Goal: Transaction & Acquisition: Obtain resource

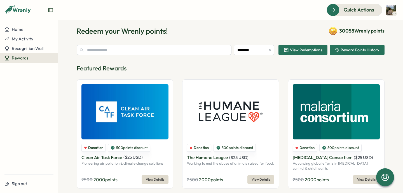
scroll to position [8, 0]
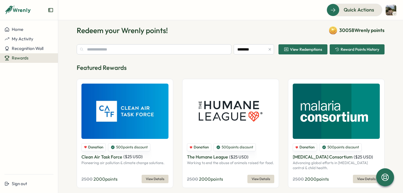
click at [183, 48] on input "text" at bounding box center [154, 49] width 155 height 10
type input "*"
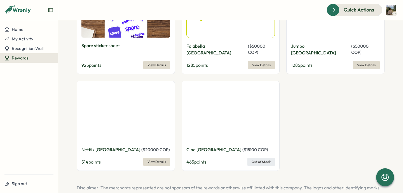
scroll to position [544, 0]
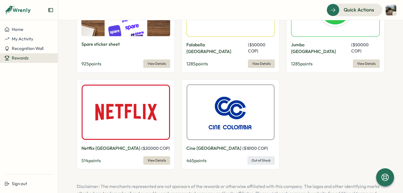
click at [157, 156] on span "View Details" at bounding box center [156, 160] width 18 height 8
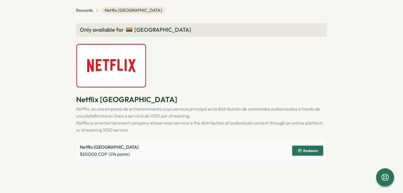
click at [307, 149] on span "Redeem" at bounding box center [310, 150] width 15 height 4
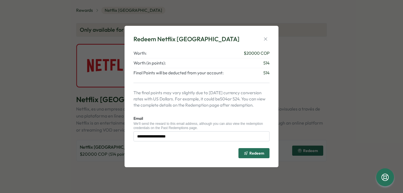
click at [257, 155] on span "Redeem" at bounding box center [254, 153] width 20 height 10
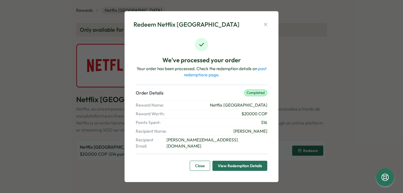
click at [245, 161] on span "View Redemption Details" at bounding box center [240, 166] width 44 height 10
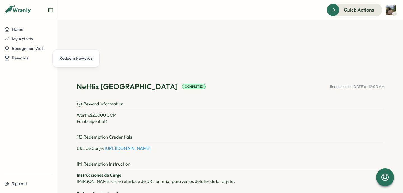
scroll to position [23, 0]
